Goal: Task Accomplishment & Management: Complete application form

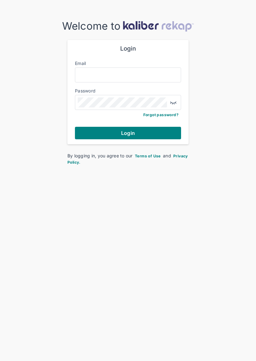
click at [145, 66] on div "Email" at bounding box center [128, 63] width 106 height 7
click at [165, 76] on input "Email" at bounding box center [128, 75] width 101 height 8
click at [130, 73] on input "Email" at bounding box center [128, 75] width 101 height 8
click at [98, 76] on input "Email" at bounding box center [128, 75] width 101 height 8
paste input "**********"
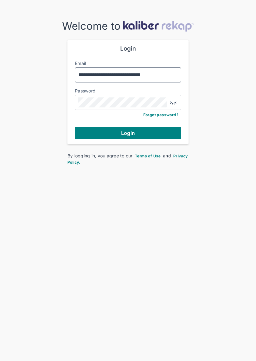
type input "**********"
click at [155, 129] on button "Login" at bounding box center [128, 133] width 106 height 12
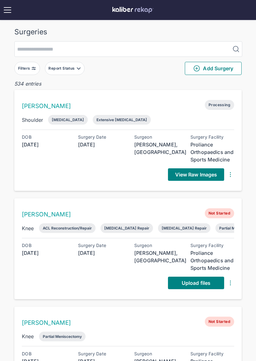
click at [69, 73] on button "Report Status" at bounding box center [65, 68] width 40 height 13
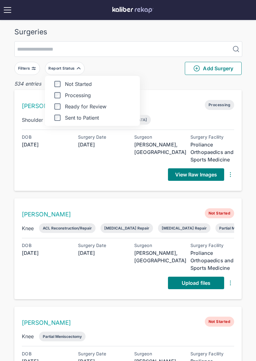
click at [93, 109] on label "Ready for Review" at bounding box center [92, 106] width 85 height 6
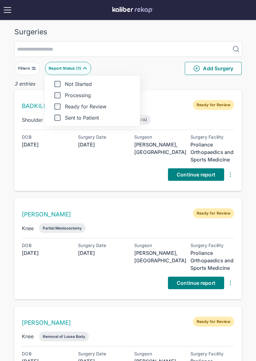
click at [85, 70] on img at bounding box center [84, 68] width 5 height 5
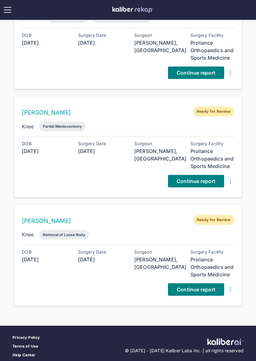
scroll to position [69, 0]
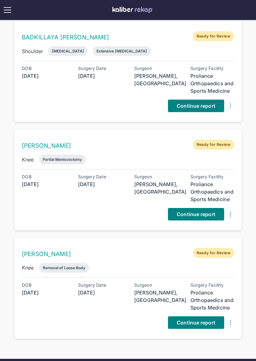
click at [201, 214] on span "Continue report" at bounding box center [196, 214] width 39 height 6
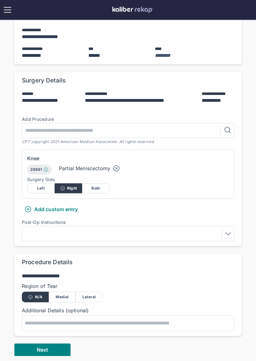
scroll to position [116, 0]
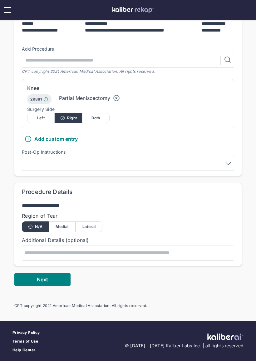
click at [96, 227] on div "Lateral" at bounding box center [89, 226] width 27 height 11
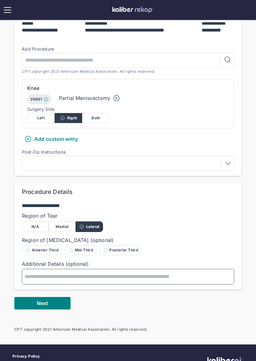
click at [53, 278] on textarea at bounding box center [128, 276] width 212 height 15
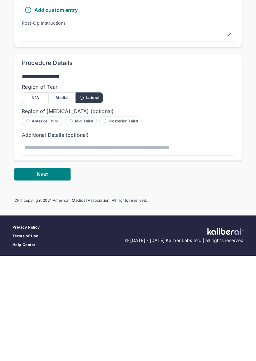
click at [43, 221] on div "Anterior Third" at bounding box center [42, 226] width 41 height 10
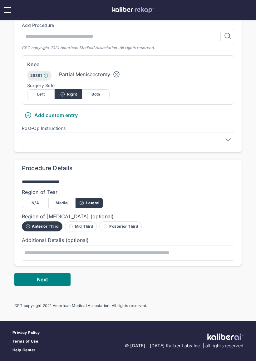
click at [84, 226] on div "Mid Third" at bounding box center [81, 226] width 32 height 10
click at [122, 228] on div "Posterior Third" at bounding box center [120, 226] width 42 height 10
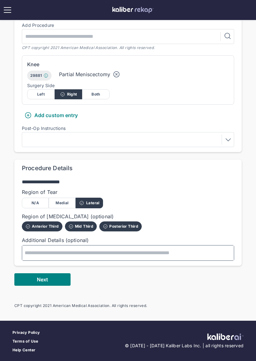
click at [106, 254] on textarea at bounding box center [128, 252] width 212 height 15
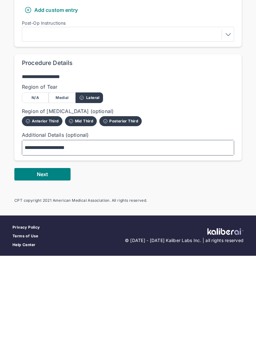
type textarea "**********"
click at [59, 273] on button "Next" at bounding box center [42, 279] width 56 height 12
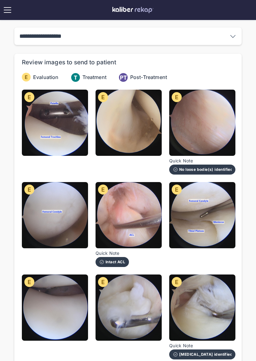
click at [63, 135] on img at bounding box center [55, 123] width 66 height 66
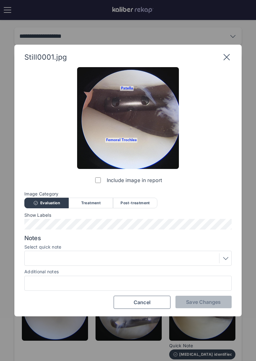
click at [227, 69] on div "Include image in report Image Category Evaluation Treatment Post-treatment Eval…" at bounding box center [127, 188] width 207 height 242
click at [231, 61] on icon at bounding box center [227, 57] width 10 height 10
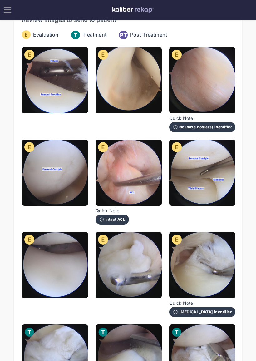
scroll to position [43, 0]
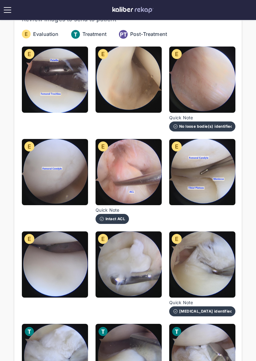
click at [215, 200] on img at bounding box center [202, 172] width 66 height 66
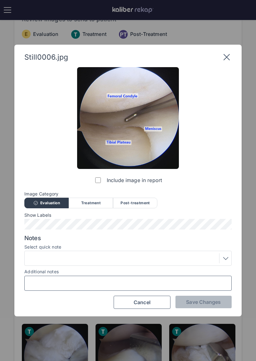
click at [138, 280] on input "Additional notes" at bounding box center [128, 283] width 202 height 8
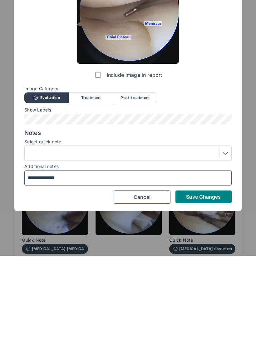
type input "**********"
click at [204, 299] on span "Save Changes" at bounding box center [203, 302] width 35 height 6
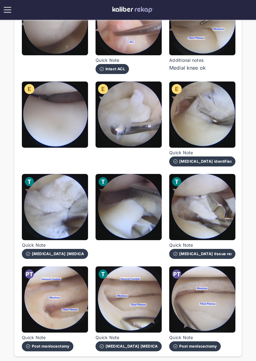
scroll to position [192, 0]
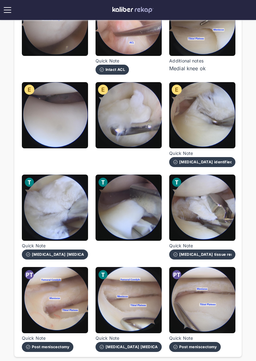
click at [224, 132] on img at bounding box center [202, 115] width 66 height 66
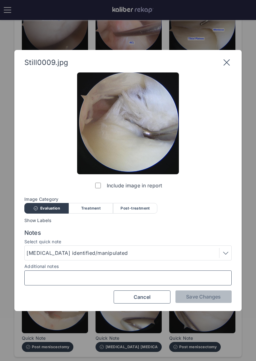
click at [159, 280] on input "Additional notes" at bounding box center [128, 278] width 202 height 8
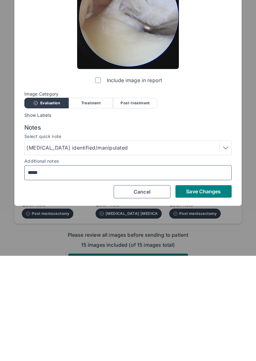
type input "******"
click at [210, 293] on span "Save Changes" at bounding box center [203, 296] width 35 height 6
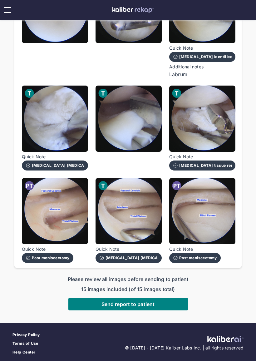
click at [139, 302] on span "Send report to patient" at bounding box center [127, 304] width 53 height 6
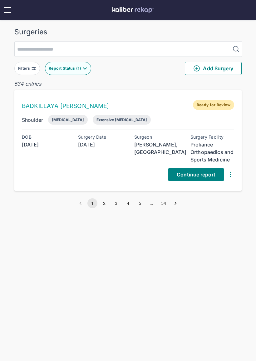
click at [84, 69] on img at bounding box center [84, 68] width 5 height 5
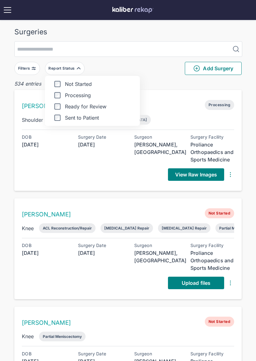
click at [74, 70] on div "Report Status" at bounding box center [61, 68] width 27 height 5
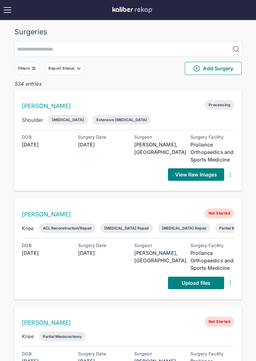
click at [76, 71] on button "Report Status" at bounding box center [65, 68] width 40 height 13
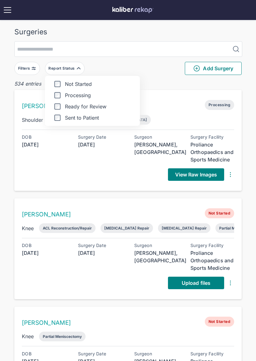
click at [59, 113] on div "Not Started Processing Ready for Review Sent to Patient" at bounding box center [92, 101] width 95 height 50
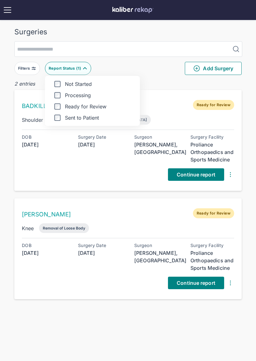
click at [84, 71] on div at bounding box center [84, 68] width 5 height 5
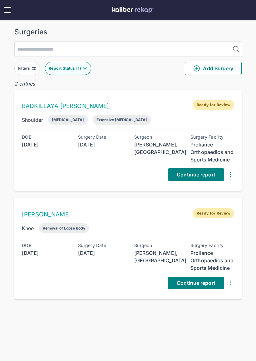
click at [204, 280] on span "Continue report" at bounding box center [196, 283] width 39 height 6
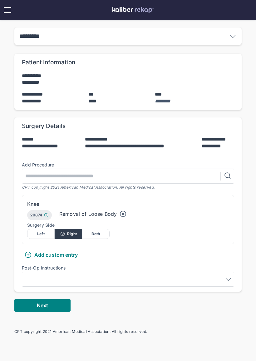
click at [56, 306] on button "Next" at bounding box center [42, 305] width 56 height 12
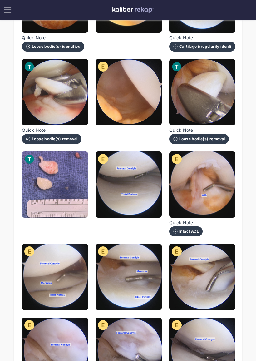
scroll to position [215, 0]
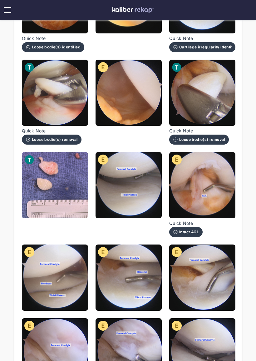
click at [67, 206] on img at bounding box center [55, 185] width 66 height 66
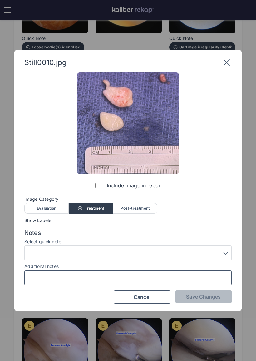
click at [111, 279] on input "Additional notes" at bounding box center [128, 278] width 202 height 8
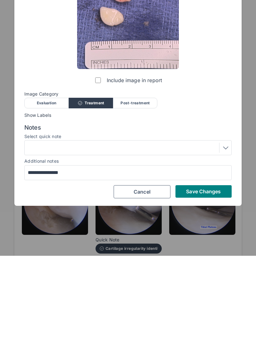
click at [215, 293] on span "Save Changes" at bounding box center [203, 296] width 35 height 6
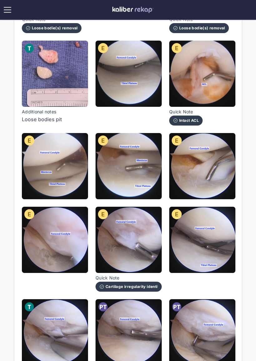
scroll to position [324, 0]
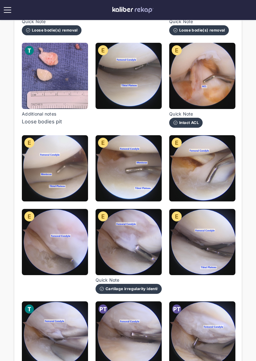
click at [72, 92] on img at bounding box center [55, 76] width 66 height 66
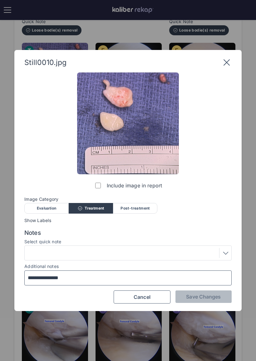
click at [122, 281] on input "**********" at bounding box center [128, 278] width 202 height 8
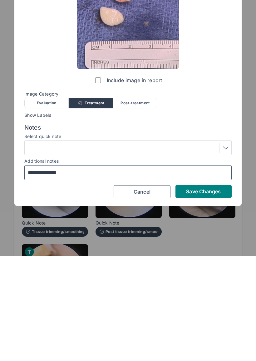
type input "**********"
click at [210, 293] on span "Save Changes" at bounding box center [203, 296] width 35 height 6
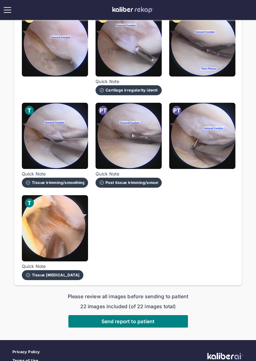
scroll to position [522, 0]
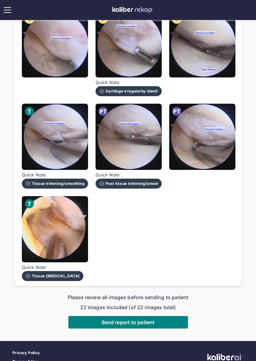
click at [143, 321] on span "Send report to patient" at bounding box center [127, 322] width 53 height 6
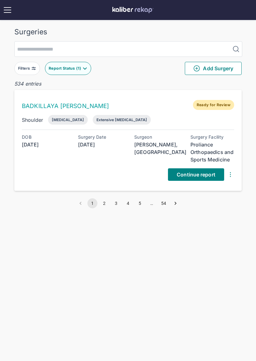
click at [203, 175] on span "Continue report" at bounding box center [196, 174] width 39 height 6
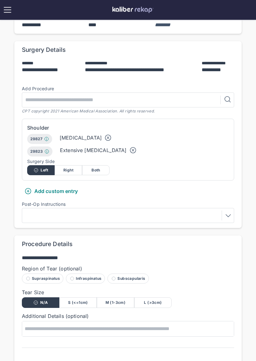
scroll to position [76, 0]
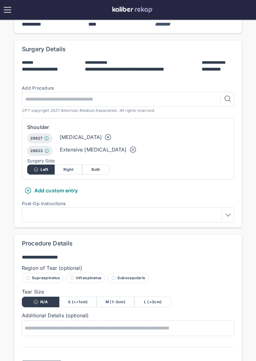
click at [51, 278] on div "Supraspinatus" at bounding box center [43, 278] width 42 height 10
click at [75, 303] on div "S (<=1cm)" at bounding box center [77, 302] width 37 height 11
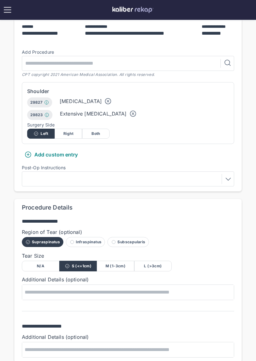
scroll to position [144, 0]
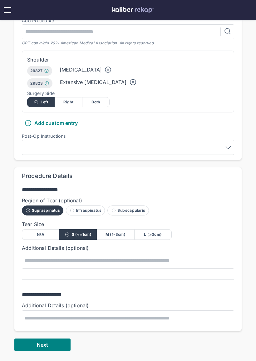
click at [55, 343] on button "Next" at bounding box center [42, 344] width 56 height 12
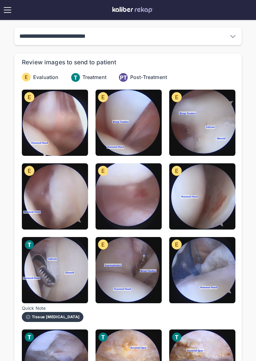
click at [210, 142] on img at bounding box center [202, 123] width 66 height 66
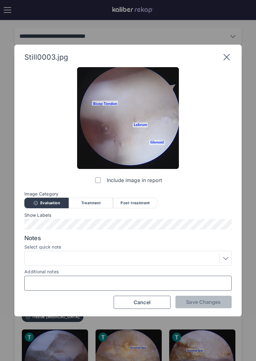
click at [147, 279] on input "Additional notes" at bounding box center [128, 283] width 202 height 8
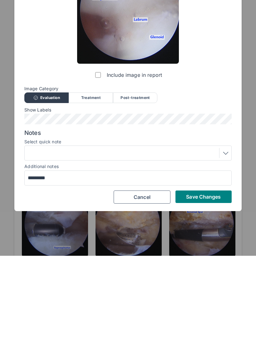
click at [208, 299] on span "Save Changes" at bounding box center [203, 302] width 35 height 6
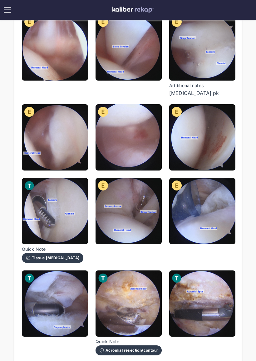
scroll to position [0, 0]
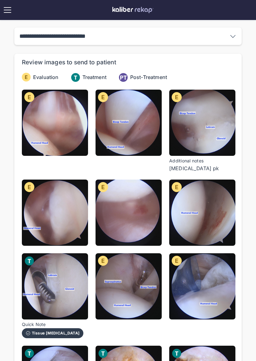
click at [208, 137] on img at bounding box center [202, 123] width 66 height 66
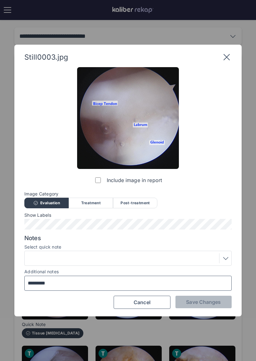
click at [94, 285] on input "*********" at bounding box center [128, 283] width 202 height 8
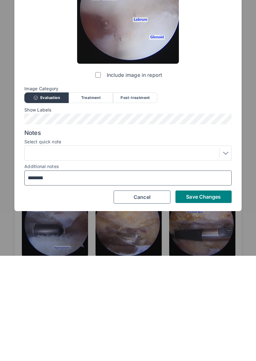
type input "*********"
click at [205, 296] on button "Save Changes" at bounding box center [203, 302] width 56 height 12
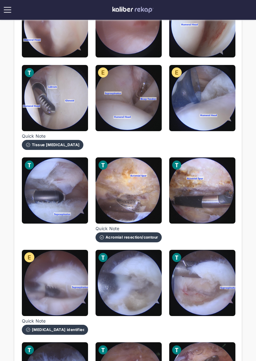
scroll to position [188, 0]
click at [215, 217] on img at bounding box center [202, 190] width 66 height 66
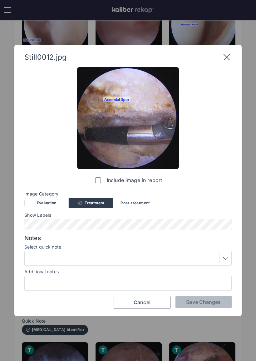
click at [142, 201] on div "Post-treatment" at bounding box center [135, 203] width 44 height 11
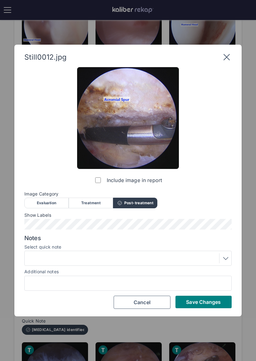
click at [133, 261] on div at bounding box center [128, 258] width 203 height 10
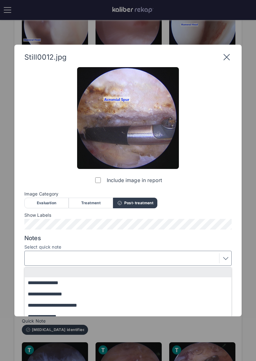
click at [112, 299] on button "**********" at bounding box center [131, 294] width 213 height 11
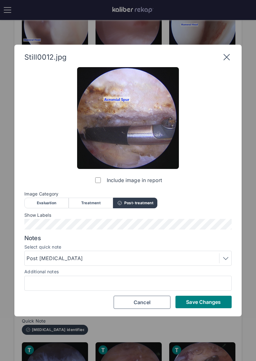
click at [205, 307] on button "Save Changes" at bounding box center [203, 302] width 56 height 12
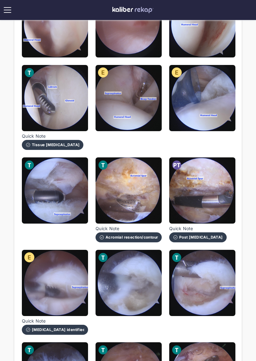
click at [77, 192] on img at bounding box center [55, 190] width 66 height 66
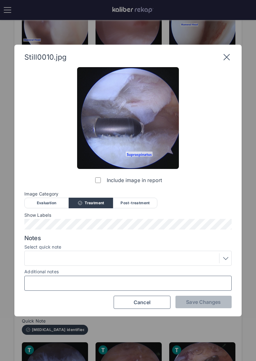
click at [126, 282] on input "Additional notes" at bounding box center [128, 283] width 202 height 8
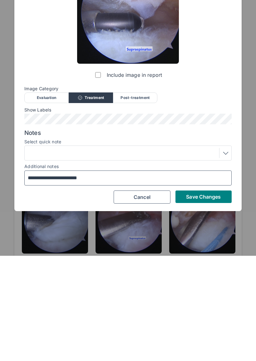
type input "**********"
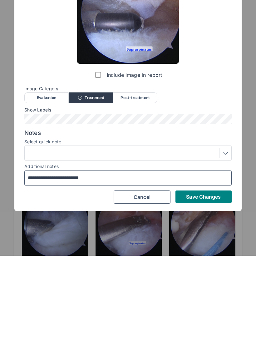
click at [70, 279] on input "**********" at bounding box center [128, 283] width 202 height 8
click at [114, 279] on input "**********" at bounding box center [128, 283] width 202 height 8
click at [215, 299] on span "Save Changes" at bounding box center [203, 302] width 35 height 6
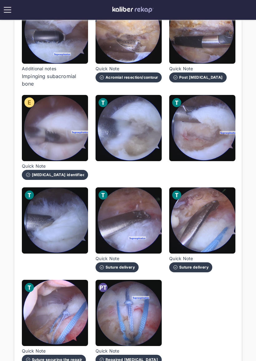
scroll to position [348, 0]
click at [208, 145] on img at bounding box center [202, 128] width 66 height 66
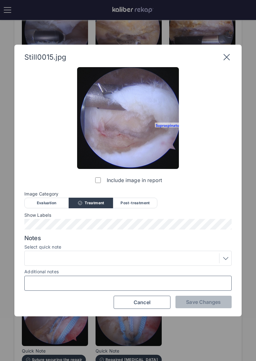
click at [157, 287] on input "Additional notes" at bounding box center [128, 283] width 202 height 8
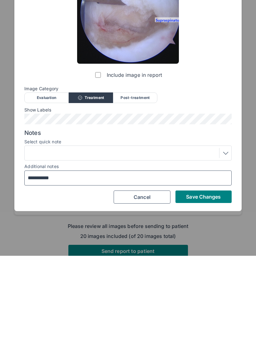
type input "**********"
click at [212, 299] on span "Save Changes" at bounding box center [203, 302] width 35 height 6
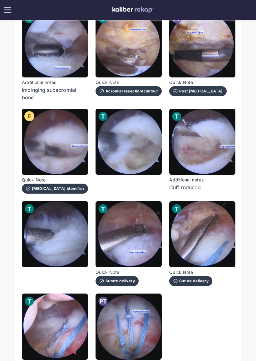
scroll to position [334, 0]
click at [145, 155] on img at bounding box center [129, 142] width 66 height 66
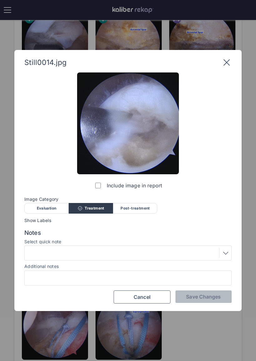
click at [142, 251] on div at bounding box center [128, 253] width 203 height 10
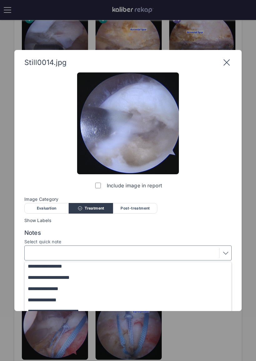
scroll to position [79, 0]
click at [113, 290] on button "**********" at bounding box center [131, 288] width 213 height 11
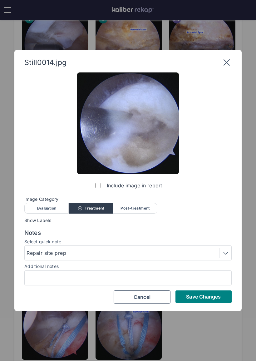
click at [215, 297] on span "Save Changes" at bounding box center [203, 296] width 35 height 6
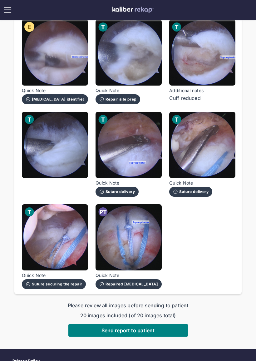
scroll to position [424, 0]
click at [145, 328] on span "Send report to patient" at bounding box center [127, 330] width 53 height 6
